Goal: Find specific page/section: Find specific page/section

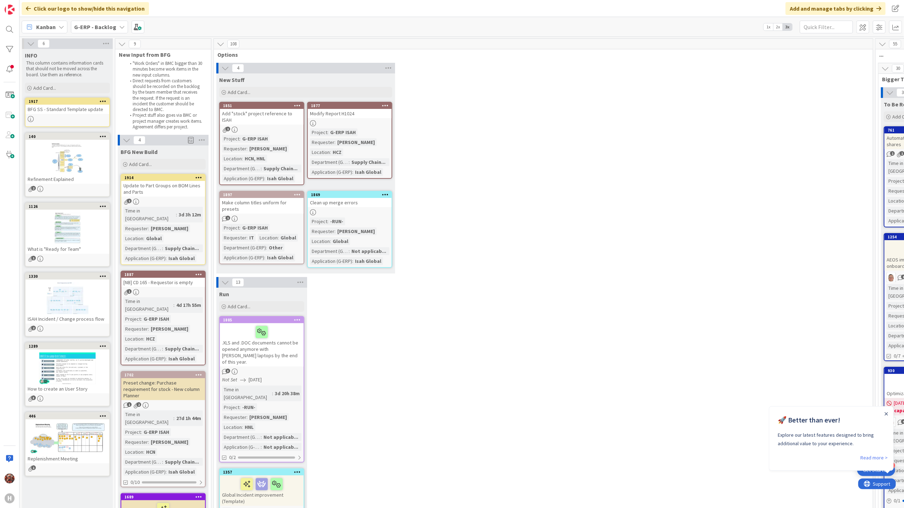
click at [103, 29] on b "G-ERP - Backlog" at bounding box center [95, 26] width 42 height 7
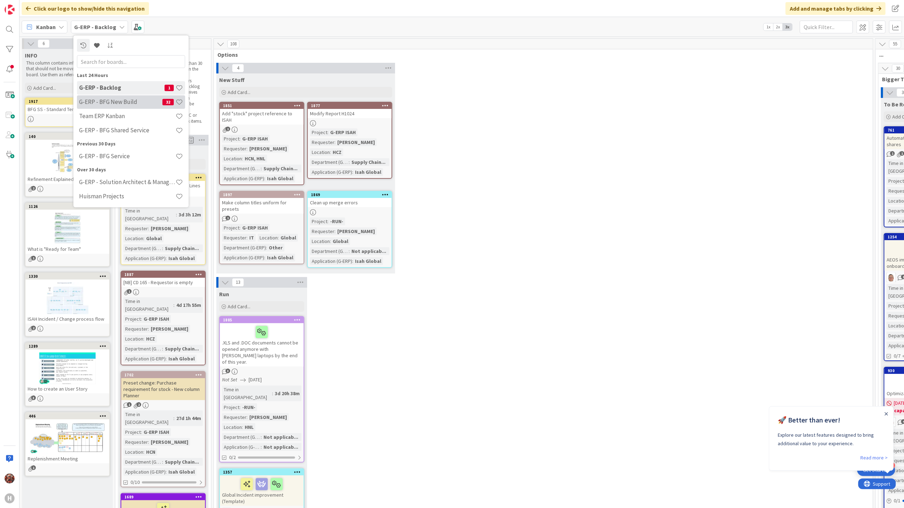
click at [117, 101] on h4 "G-ERP - BFG New Build" at bounding box center [120, 101] width 83 height 7
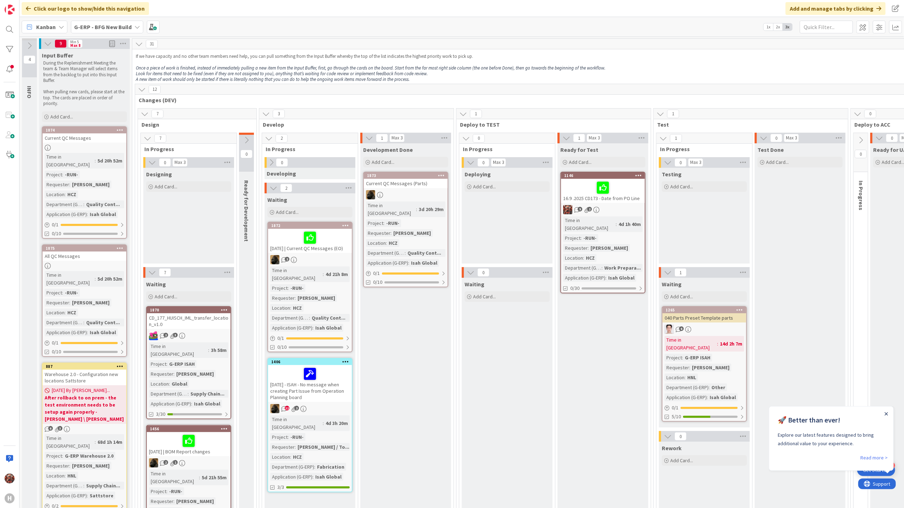
click at [886, 414] on icon "Close Announcement" at bounding box center [886, 414] width 4 height 4
